Goal: Navigation & Orientation: Understand site structure

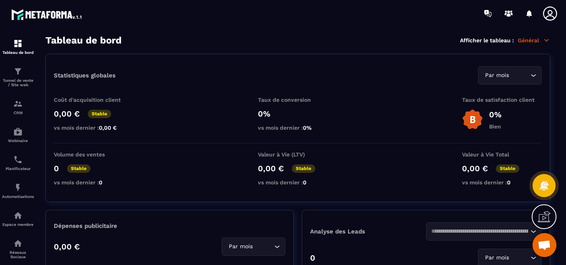
scroll to position [1530, 0]
click at [21, 103] on img at bounding box center [18, 104] width 10 height 10
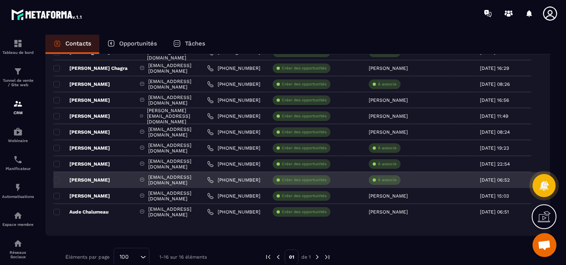
scroll to position [173, 0]
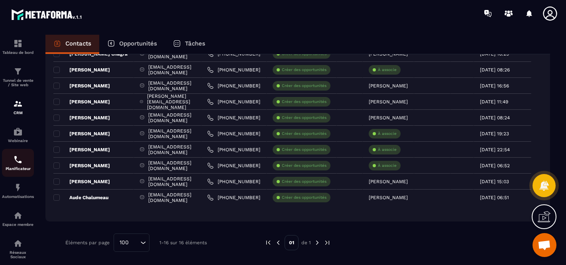
click at [18, 169] on p "Planificateur" at bounding box center [18, 168] width 32 height 4
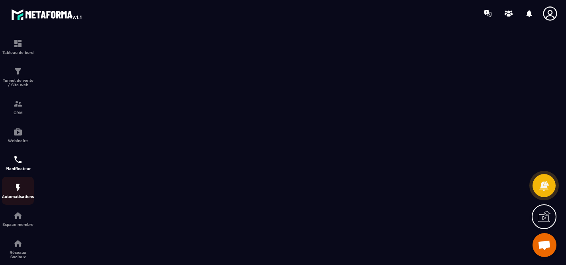
click at [18, 191] on img at bounding box center [18, 188] width 10 height 10
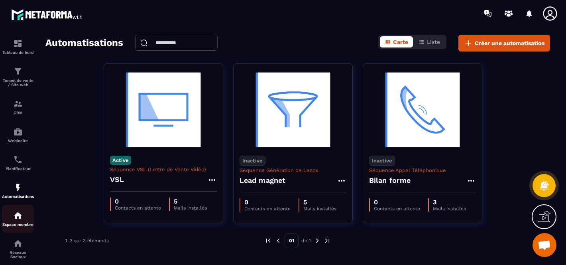
click at [20, 220] on img at bounding box center [18, 216] width 10 height 10
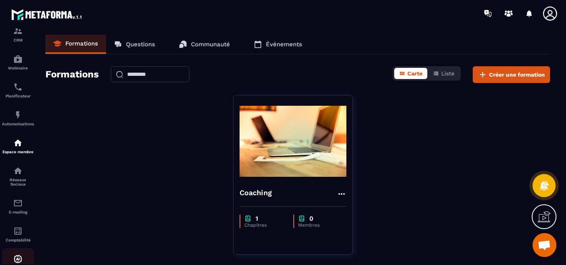
scroll to position [102, 0]
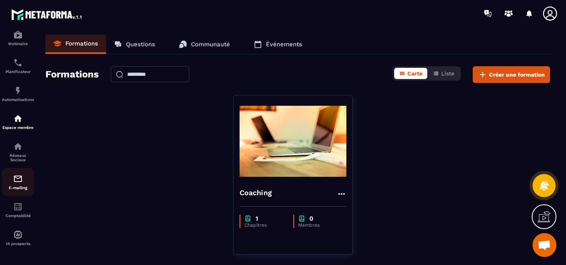
click at [17, 183] on div "E-mailing" at bounding box center [18, 182] width 32 height 16
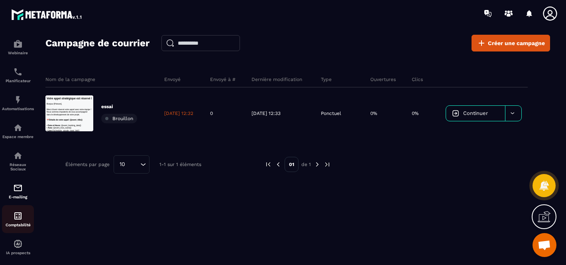
scroll to position [102, 0]
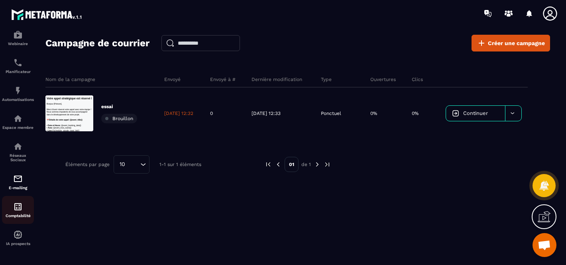
click at [21, 202] on img at bounding box center [18, 207] width 10 height 10
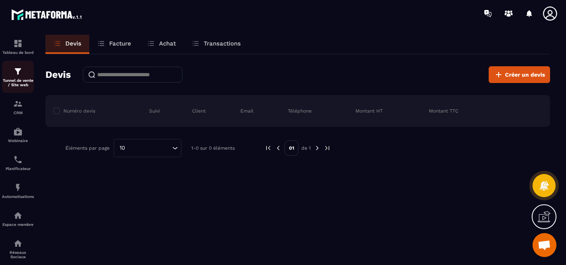
click at [20, 73] on img at bounding box center [18, 72] width 10 height 10
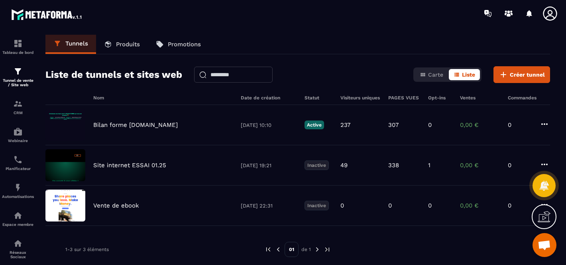
click at [528, 12] on div at bounding box center [530, 14] width 16 height 16
click at [510, 14] on icon at bounding box center [509, 15] width 4 height 3
click at [22, 253] on p "Réseaux Sociaux" at bounding box center [18, 254] width 32 height 9
